Goal: Check status: Check status

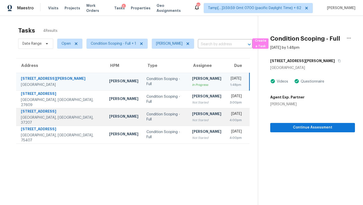
click at [225, 111] on td "[DATE] 4:00pm" at bounding box center [237, 117] width 24 height 18
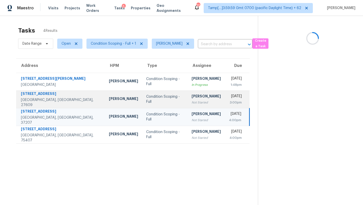
click at [225, 105] on td "[DATE] 3:00pm" at bounding box center [237, 99] width 25 height 18
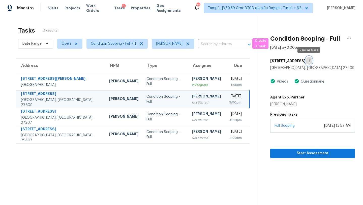
click at [306, 62] on button "button" at bounding box center [309, 60] width 7 height 9
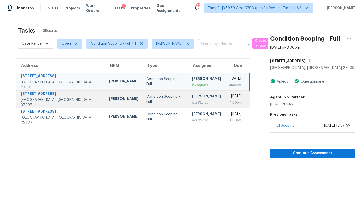
click at [229, 103] on div "4:00pm" at bounding box center [235, 102] width 13 height 5
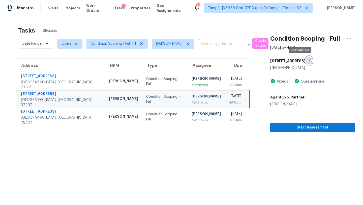
click at [309, 61] on icon "button" at bounding box center [310, 60] width 3 height 3
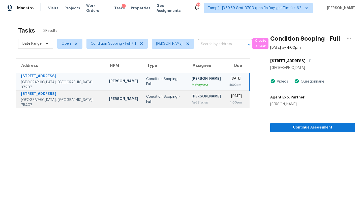
click at [189, 105] on td "[PERSON_NAME] Not Started" at bounding box center [206, 99] width 37 height 18
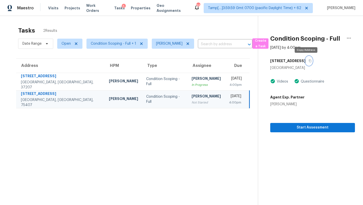
click at [308, 59] on button "button" at bounding box center [309, 60] width 7 height 9
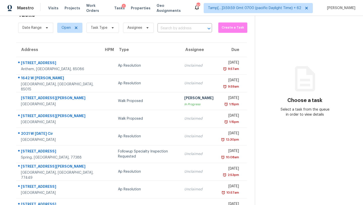
scroll to position [16, 0]
